Goal: Task Accomplishment & Management: Manage account settings

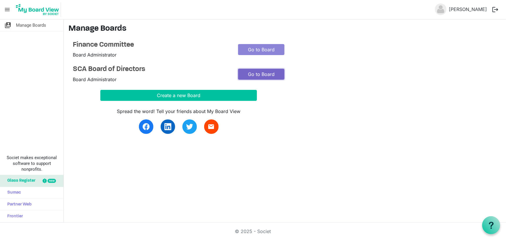
click at [268, 74] on link "Go to Board" at bounding box center [261, 74] width 46 height 11
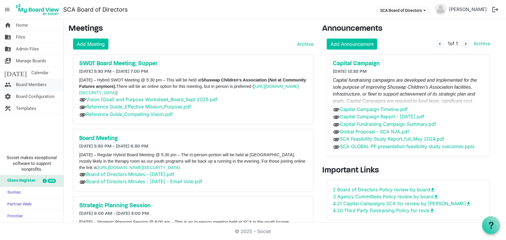
click at [39, 84] on span "Board Members" at bounding box center [31, 85] width 31 height 12
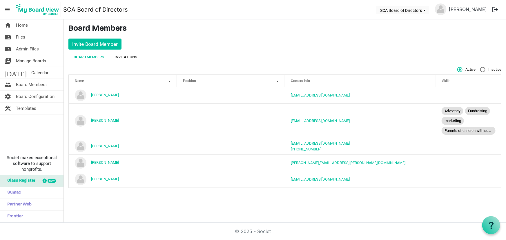
click at [124, 54] on div "Invitations" at bounding box center [125, 57] width 23 height 6
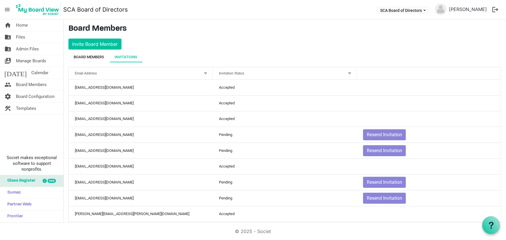
click at [92, 56] on div "Board Members" at bounding box center [89, 57] width 30 height 6
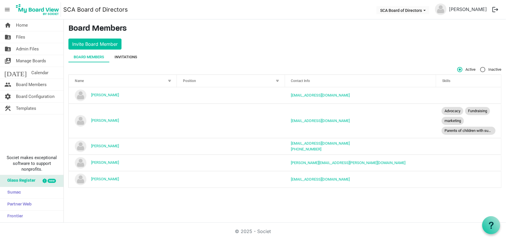
click at [126, 55] on div "Invitations" at bounding box center [125, 57] width 23 height 6
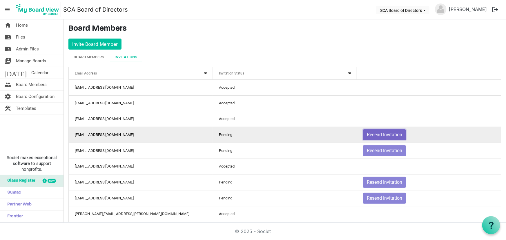
click at [382, 135] on button "Resend Invitation" at bounding box center [384, 134] width 43 height 11
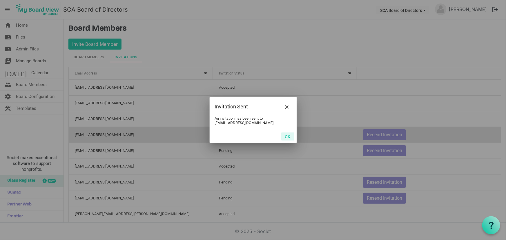
click at [287, 136] on button "OK" at bounding box center [287, 136] width 13 height 8
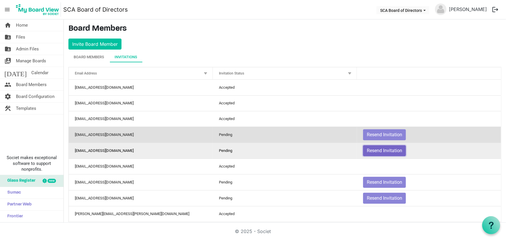
click at [365, 148] on button "Resend Invitation" at bounding box center [384, 150] width 43 height 11
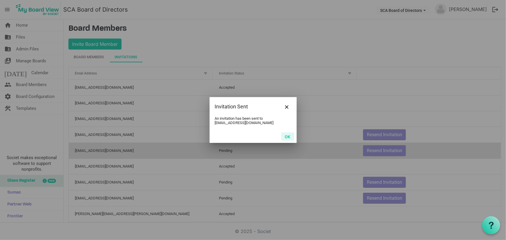
click at [287, 136] on button "OK" at bounding box center [287, 136] width 13 height 8
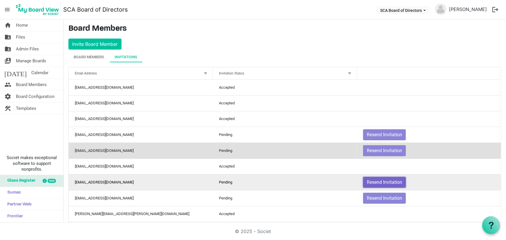
click at [379, 183] on button "Resend Invitation" at bounding box center [384, 182] width 43 height 11
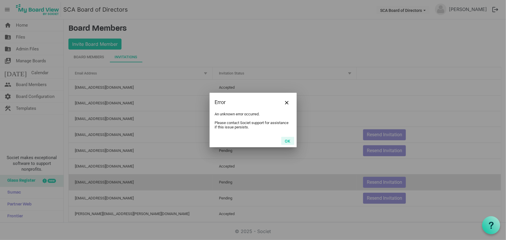
click at [286, 142] on button "OK" at bounding box center [287, 141] width 13 height 8
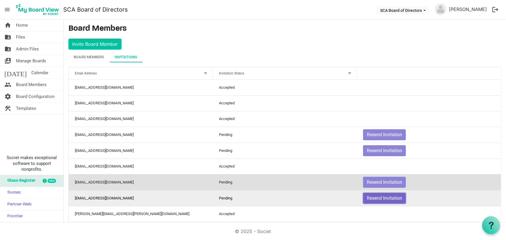
click at [376, 199] on button "Resend Invitation" at bounding box center [384, 198] width 43 height 11
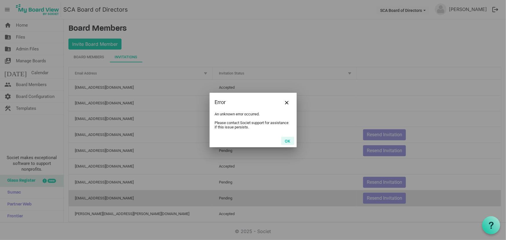
click at [286, 142] on button "OK" at bounding box center [287, 141] width 13 height 8
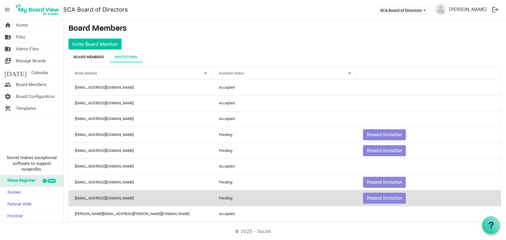
click at [93, 57] on div "Board Members" at bounding box center [89, 57] width 30 height 6
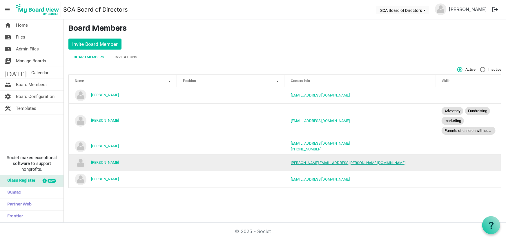
click at [306, 162] on link "[PERSON_NAME][EMAIL_ADDRESS][PERSON_NAME][DOMAIN_NAME]" at bounding box center [348, 163] width 114 height 4
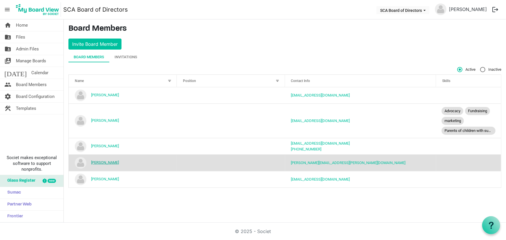
click at [104, 162] on link "[PERSON_NAME]" at bounding box center [105, 162] width 28 height 4
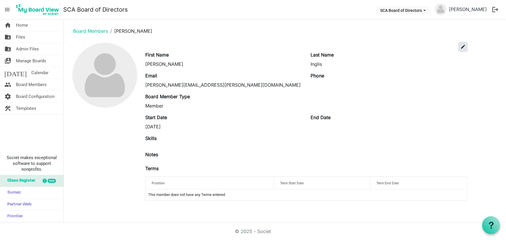
click at [461, 47] on span "edit" at bounding box center [462, 46] width 5 height 5
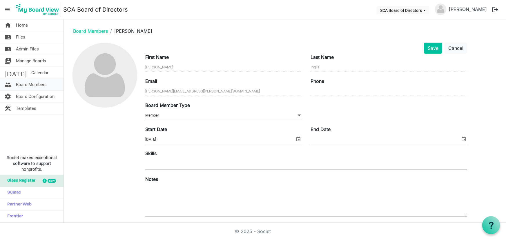
click at [37, 83] on span "Board Members" at bounding box center [31, 85] width 31 height 12
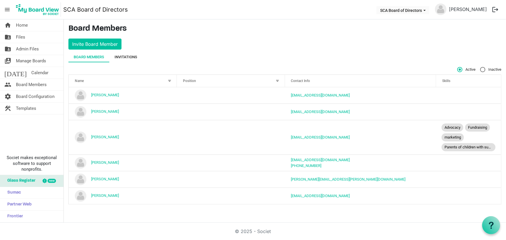
click at [130, 56] on div "Invitations" at bounding box center [125, 57] width 23 height 6
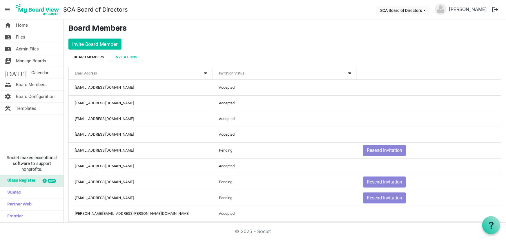
click at [95, 57] on div "Board Members" at bounding box center [89, 57] width 30 height 6
